Goal: Find specific page/section: Find specific page/section

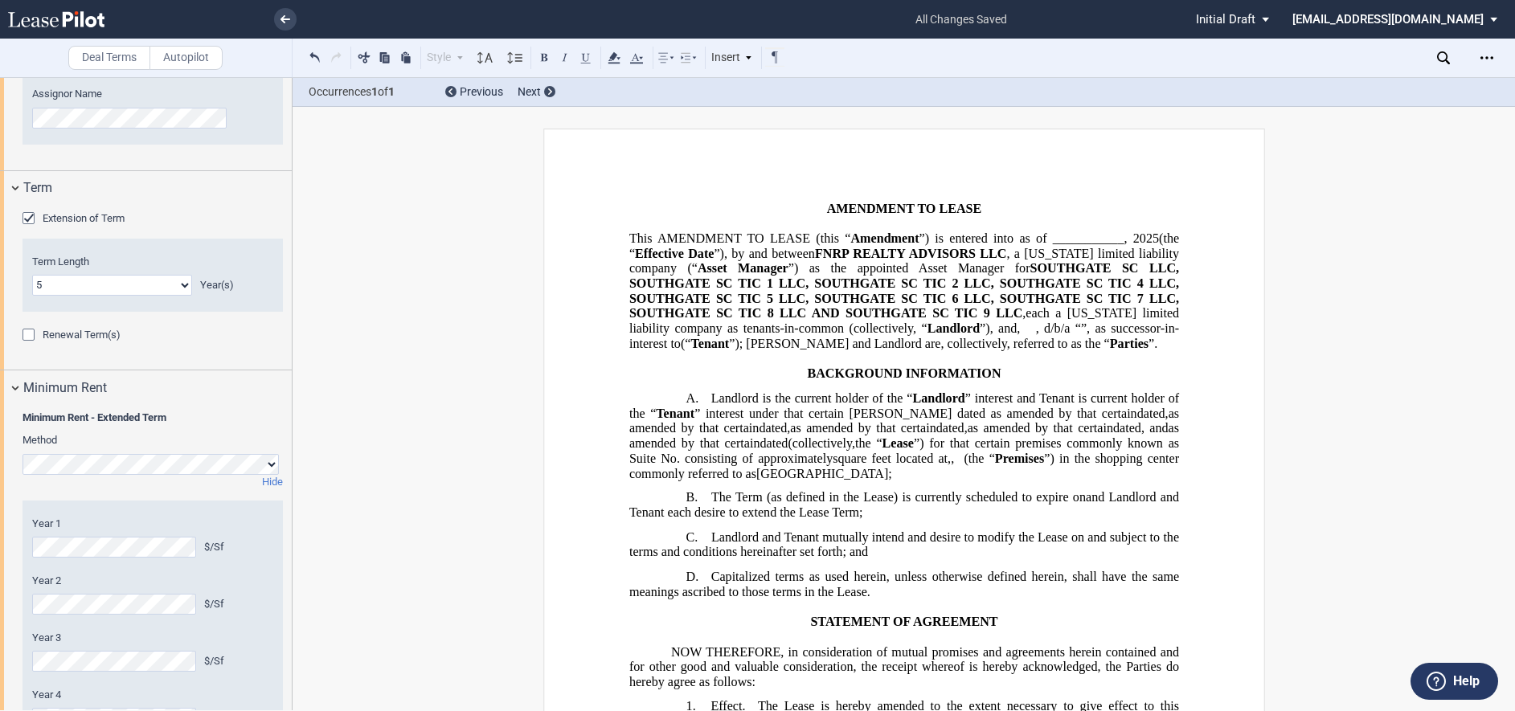
scroll to position [1596, 0]
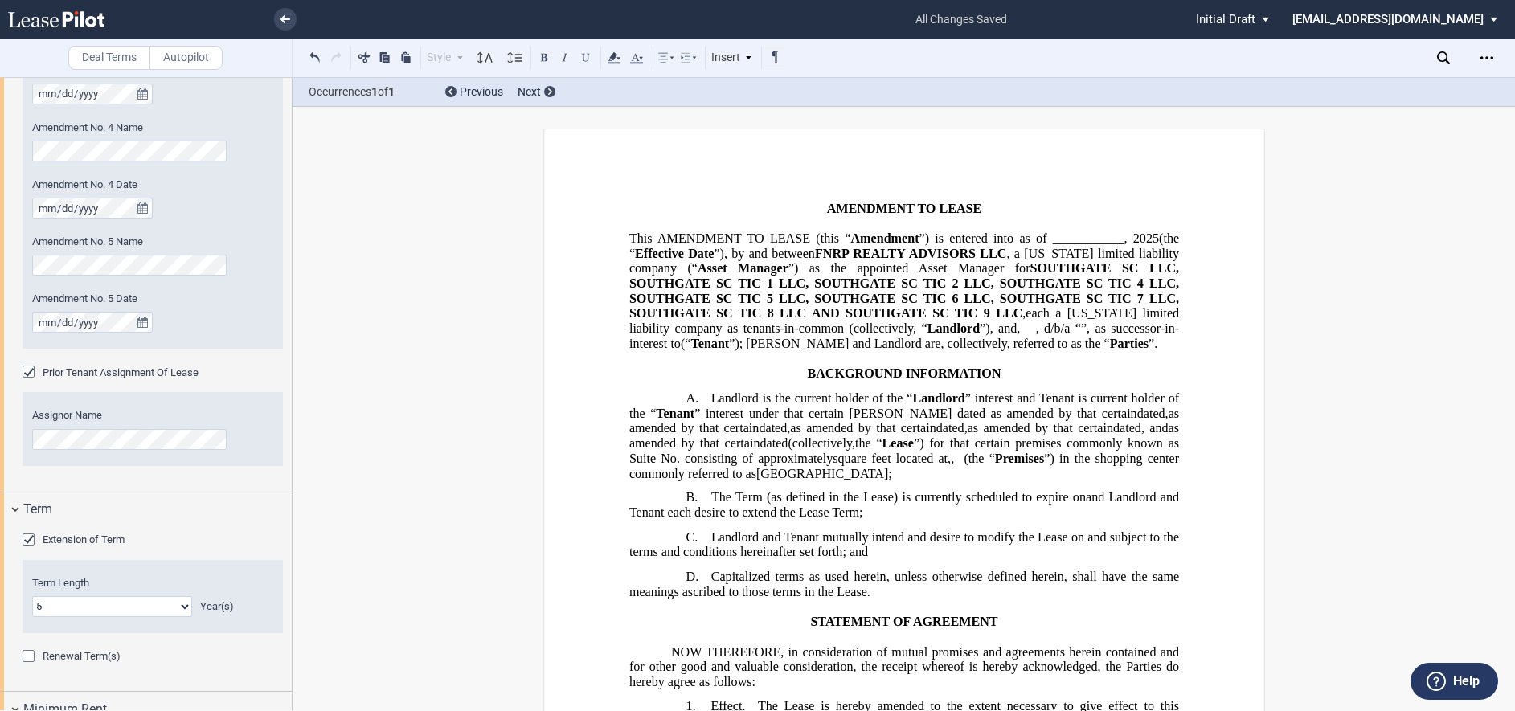
click at [53, 10] on link at bounding box center [84, 19] width 153 height 39
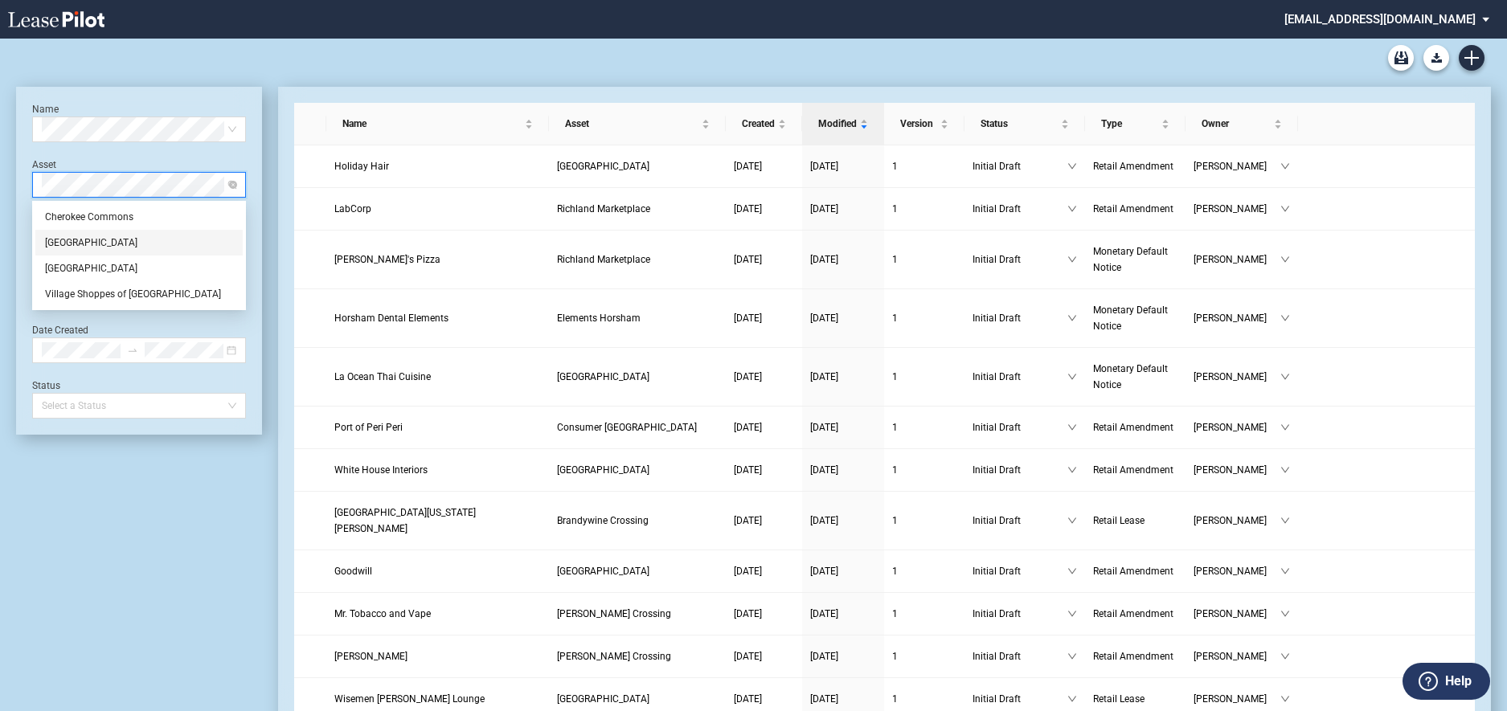
click at [131, 243] on div "[GEOGRAPHIC_DATA]" at bounding box center [139, 243] width 188 height 16
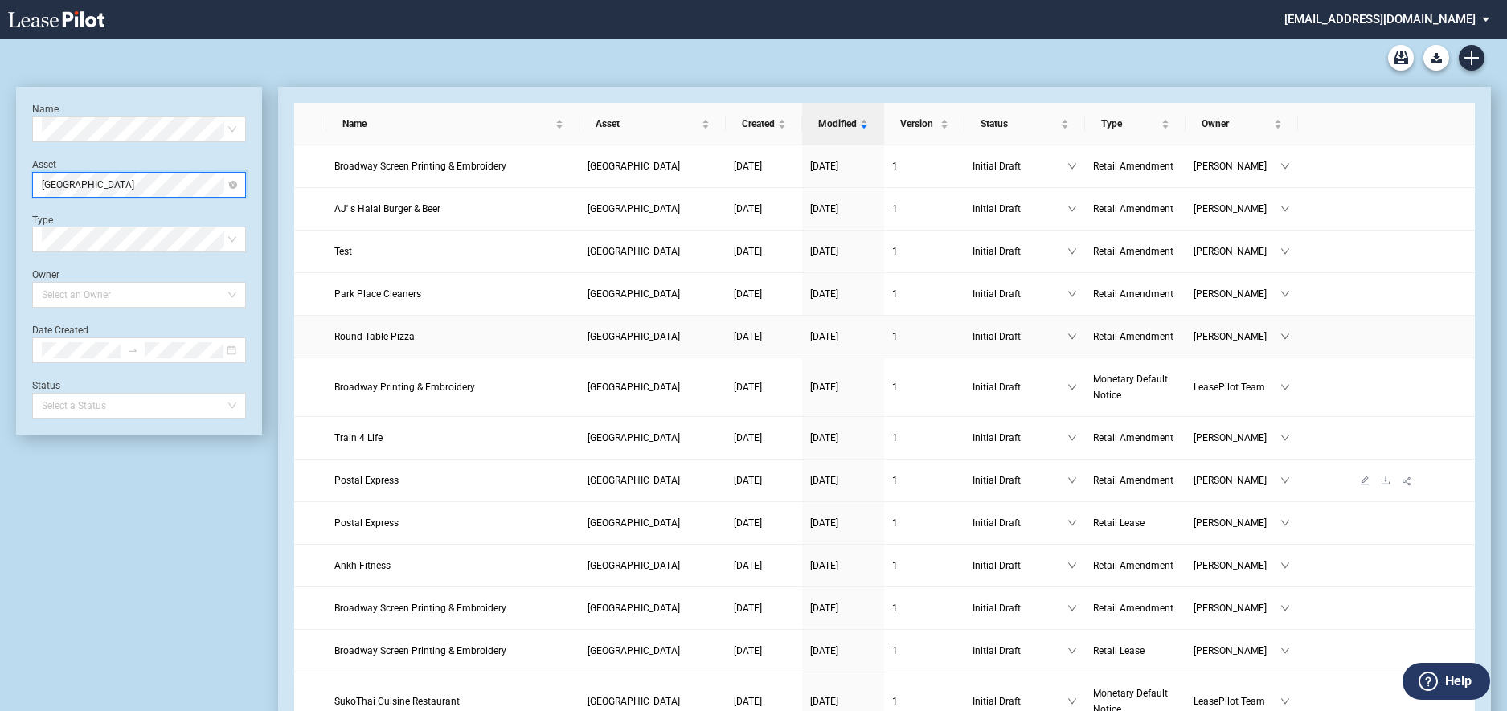
scroll to position [161, 0]
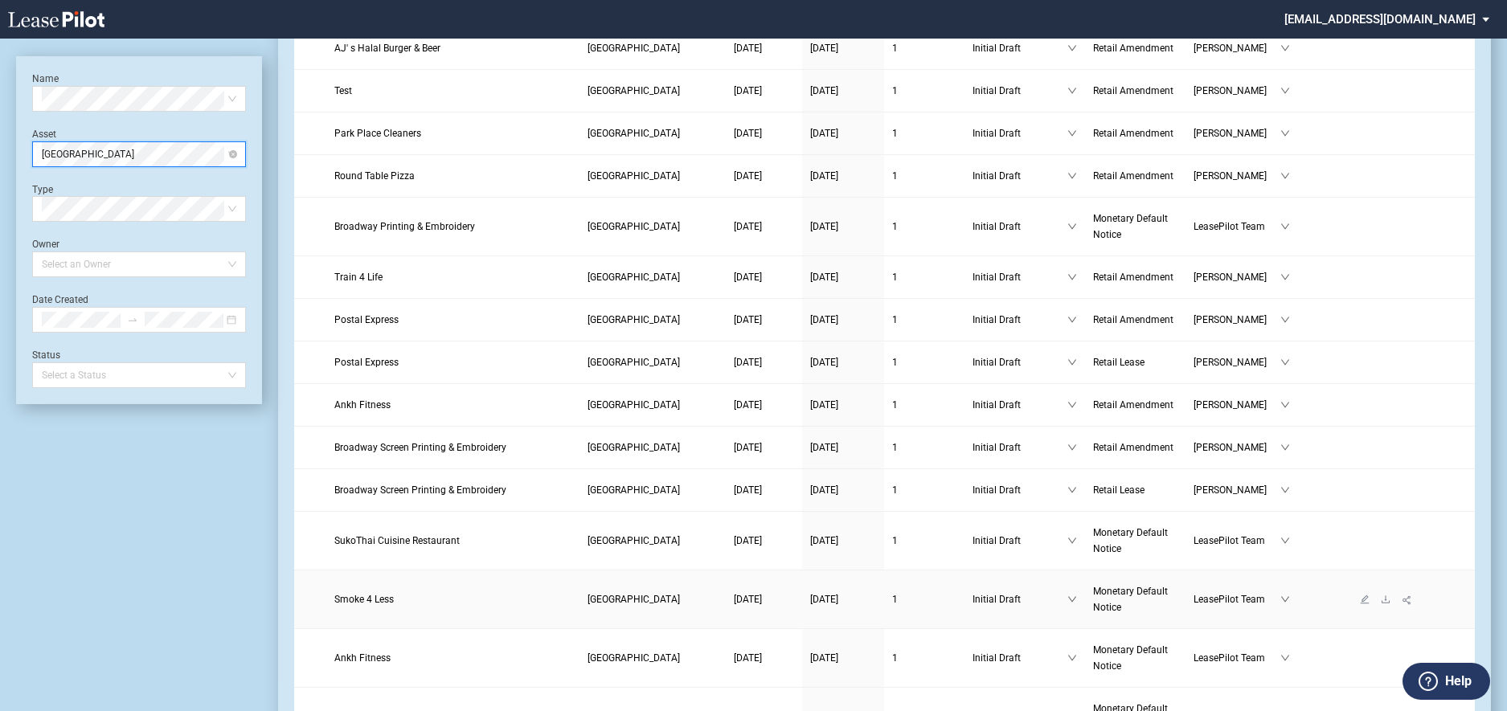
click at [382, 597] on span "Smoke 4 Less" at bounding box center [363, 599] width 59 height 11
